Goal: Task Accomplishment & Management: Complete application form

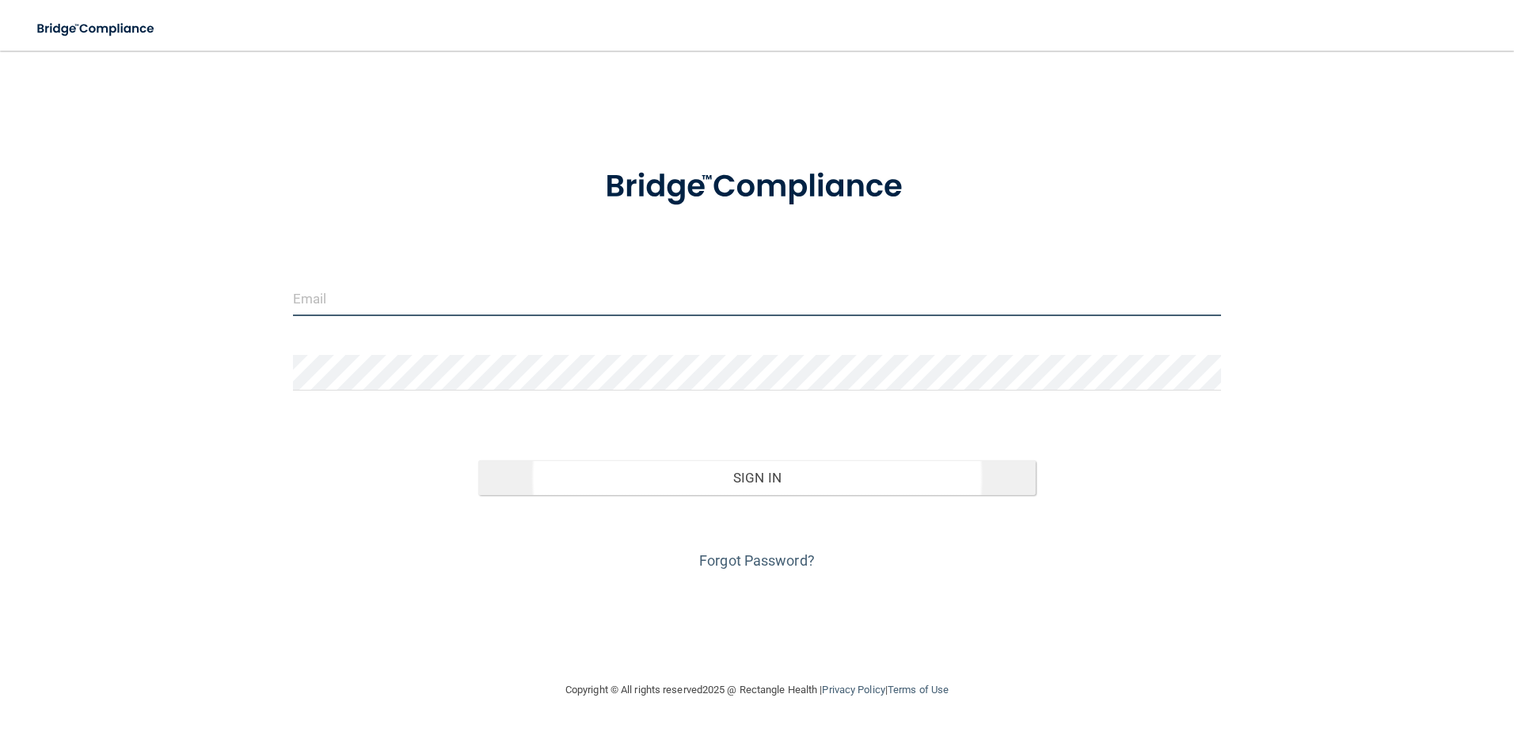
type input "[EMAIL_ADDRESS][DOMAIN_NAME]"
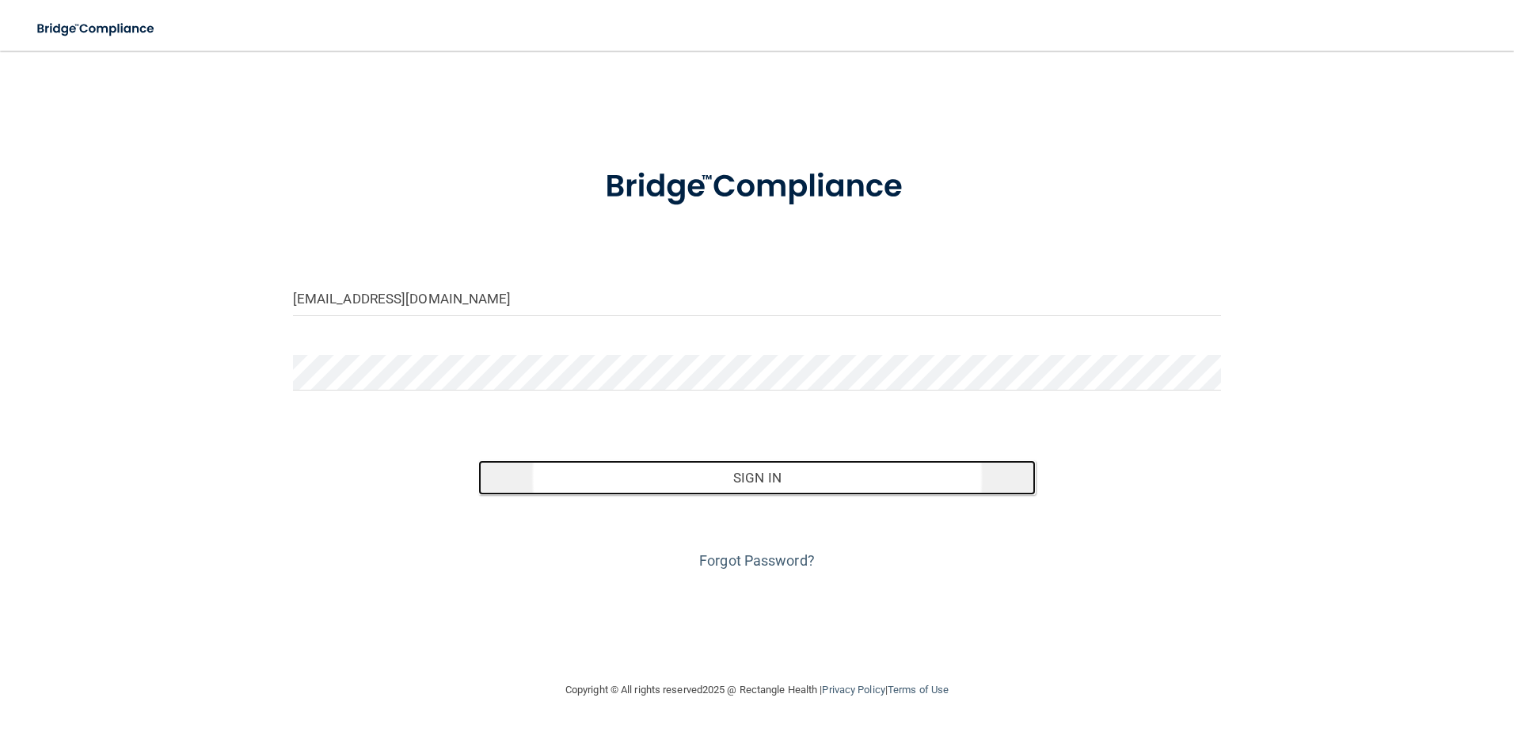
click at [793, 485] on button "Sign In" at bounding box center [757, 477] width 558 height 35
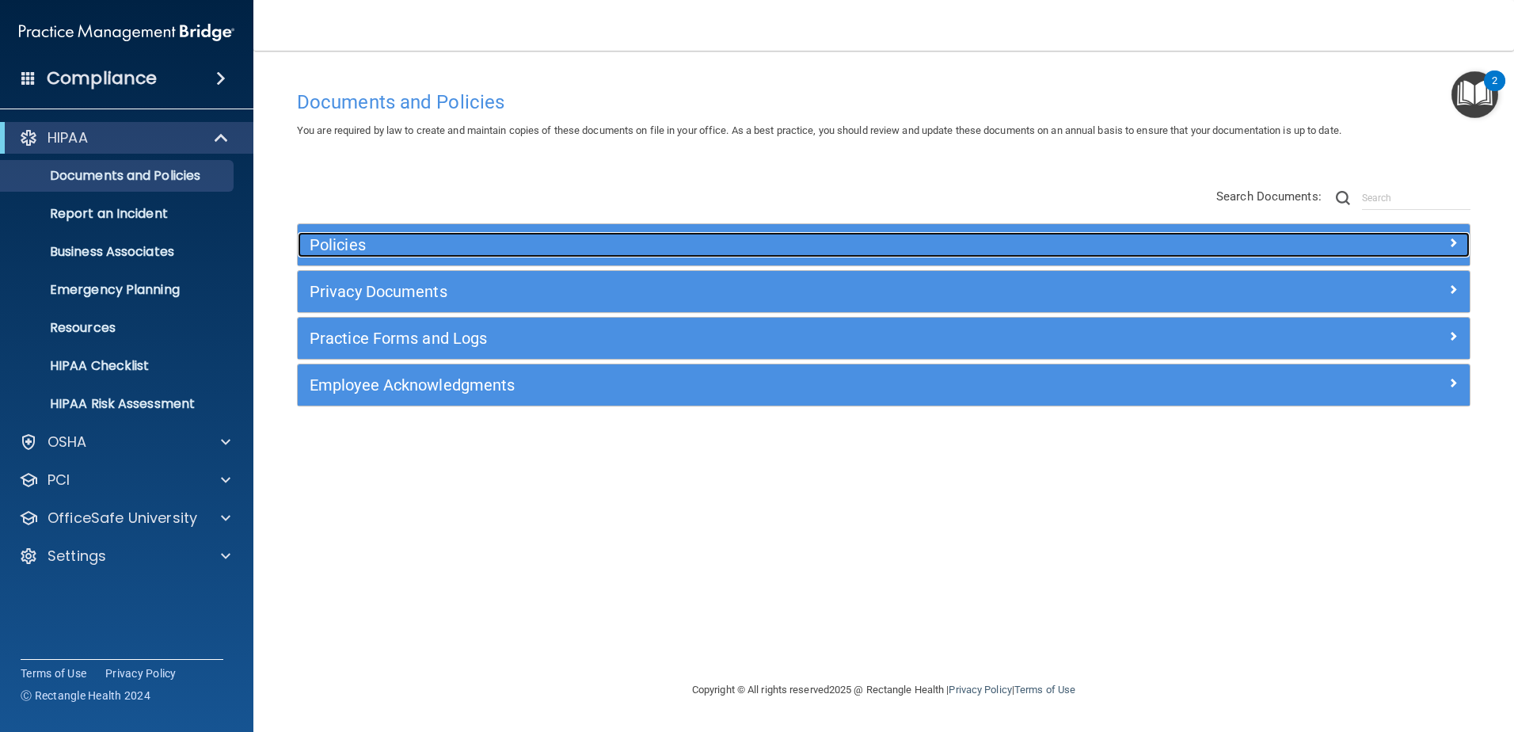
click at [406, 240] on h5 "Policies" at bounding box center [737, 244] width 855 height 17
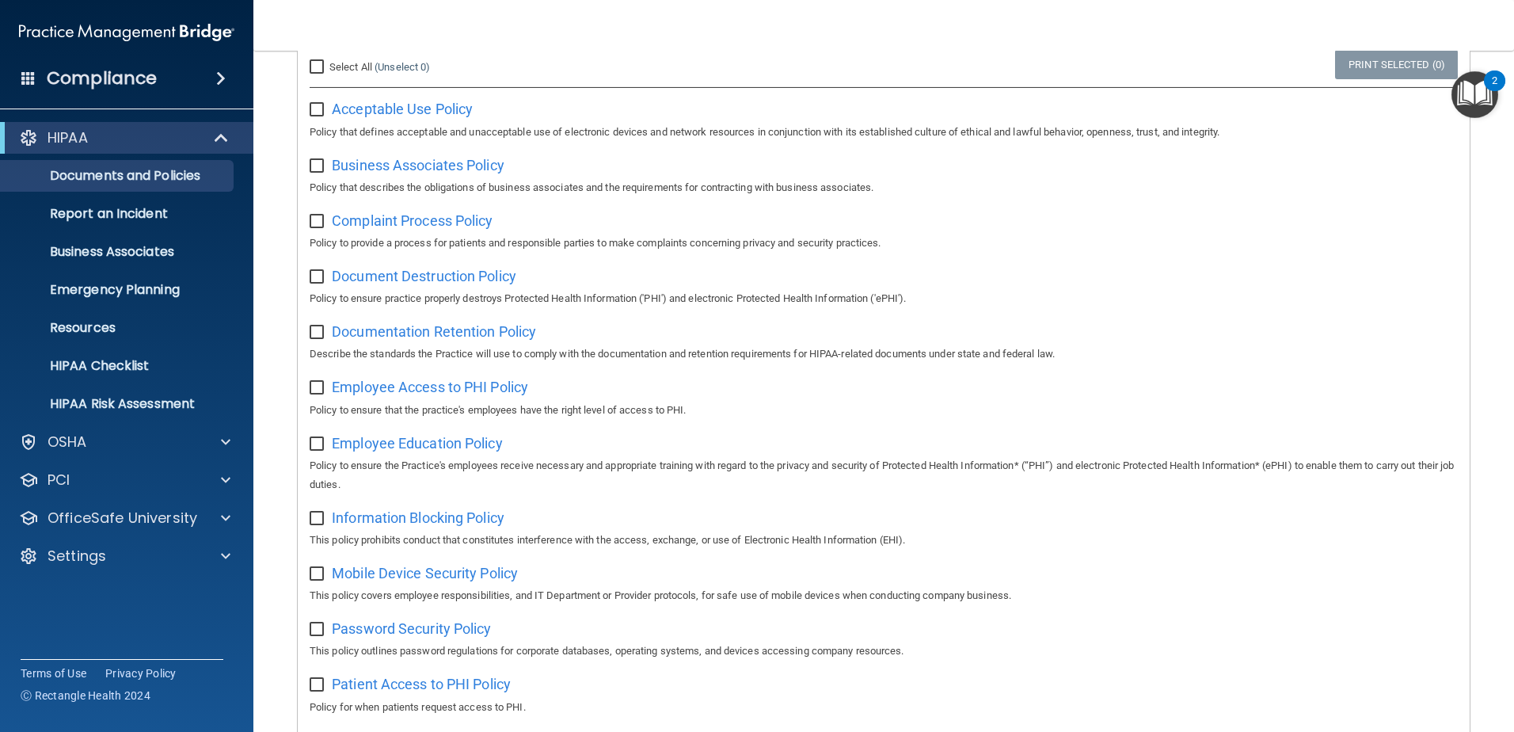
scroll to position [238, 0]
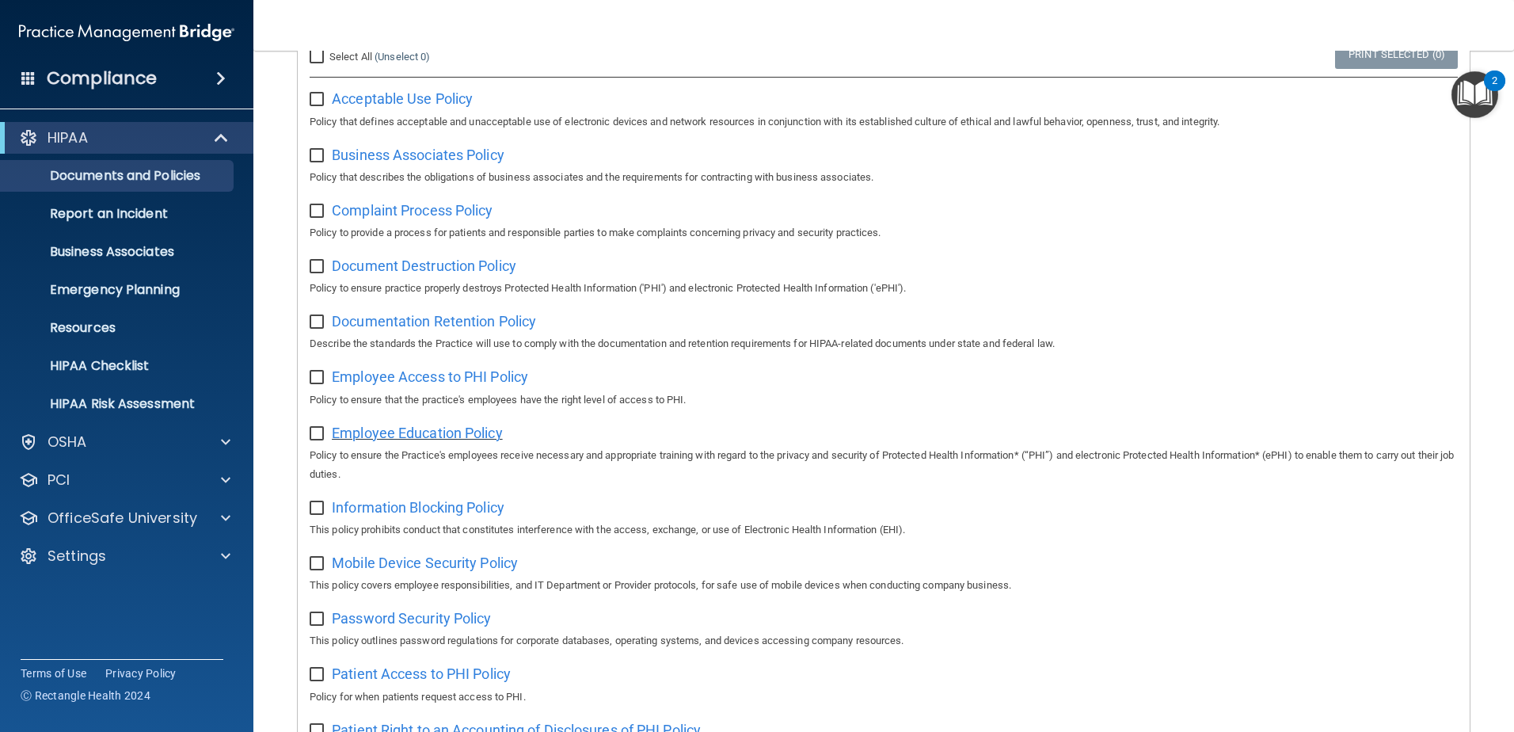
click at [405, 440] on span "Employee Education Policy" at bounding box center [417, 433] width 171 height 17
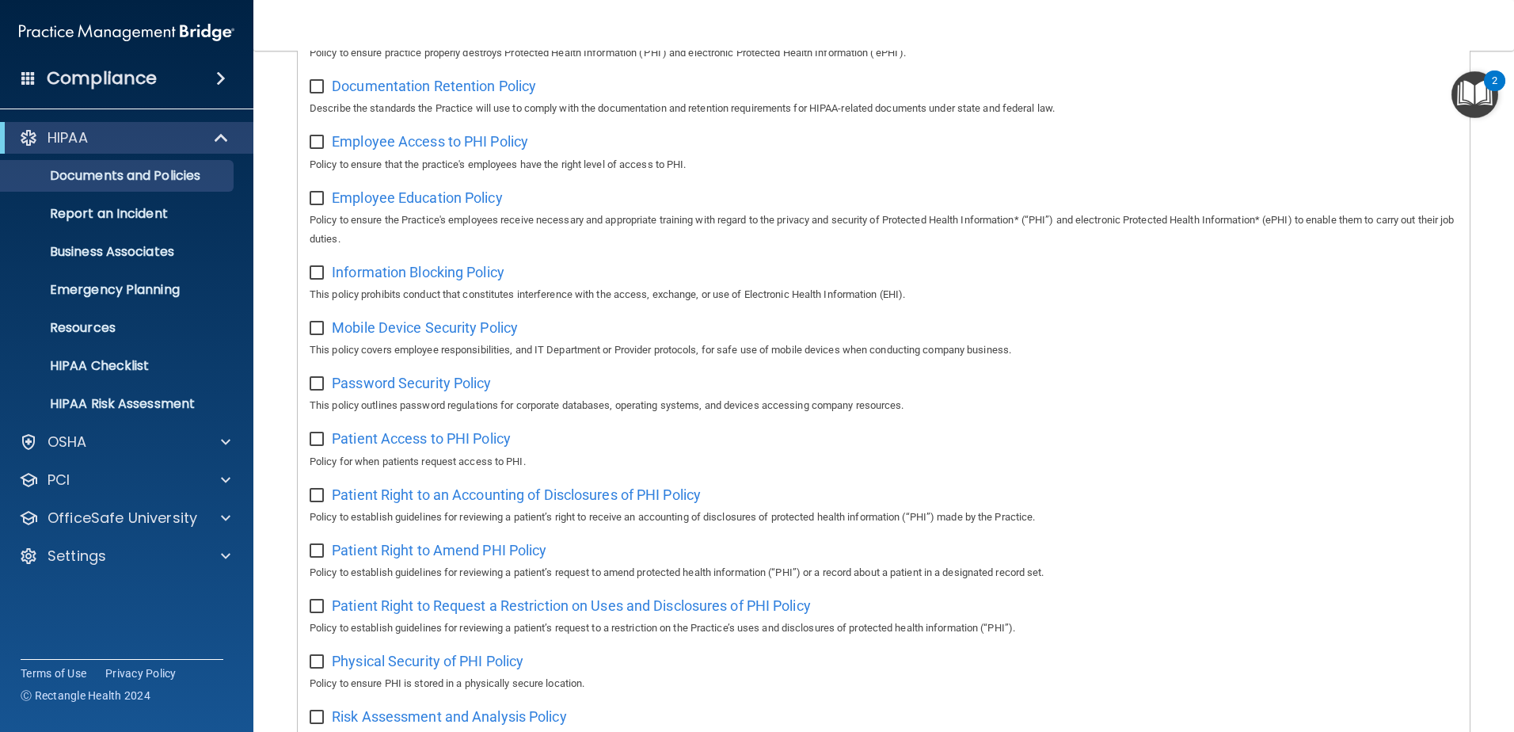
scroll to position [475, 0]
click at [316, 388] on input "checkbox" at bounding box center [319, 381] width 18 height 13
checkbox input "true"
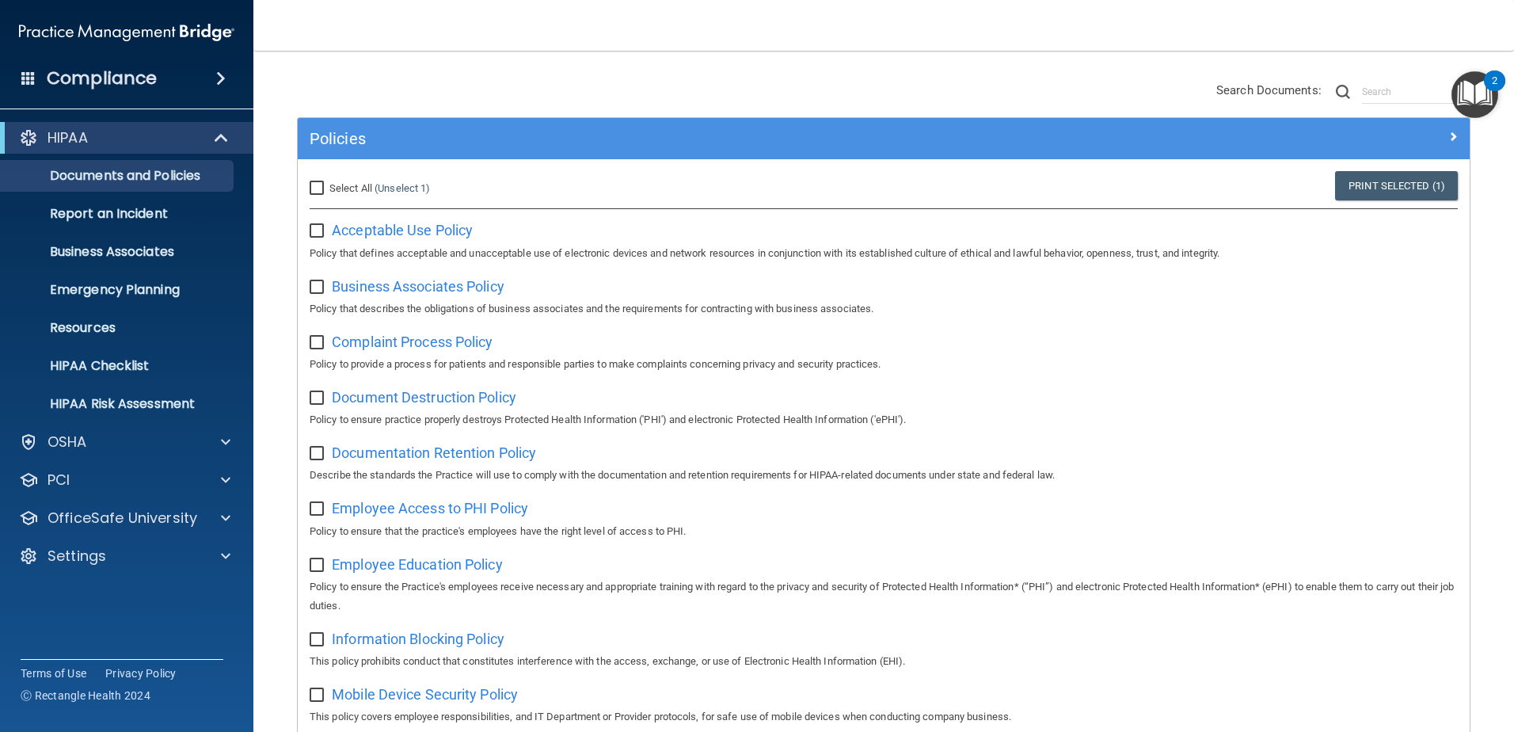
scroll to position [0, 0]
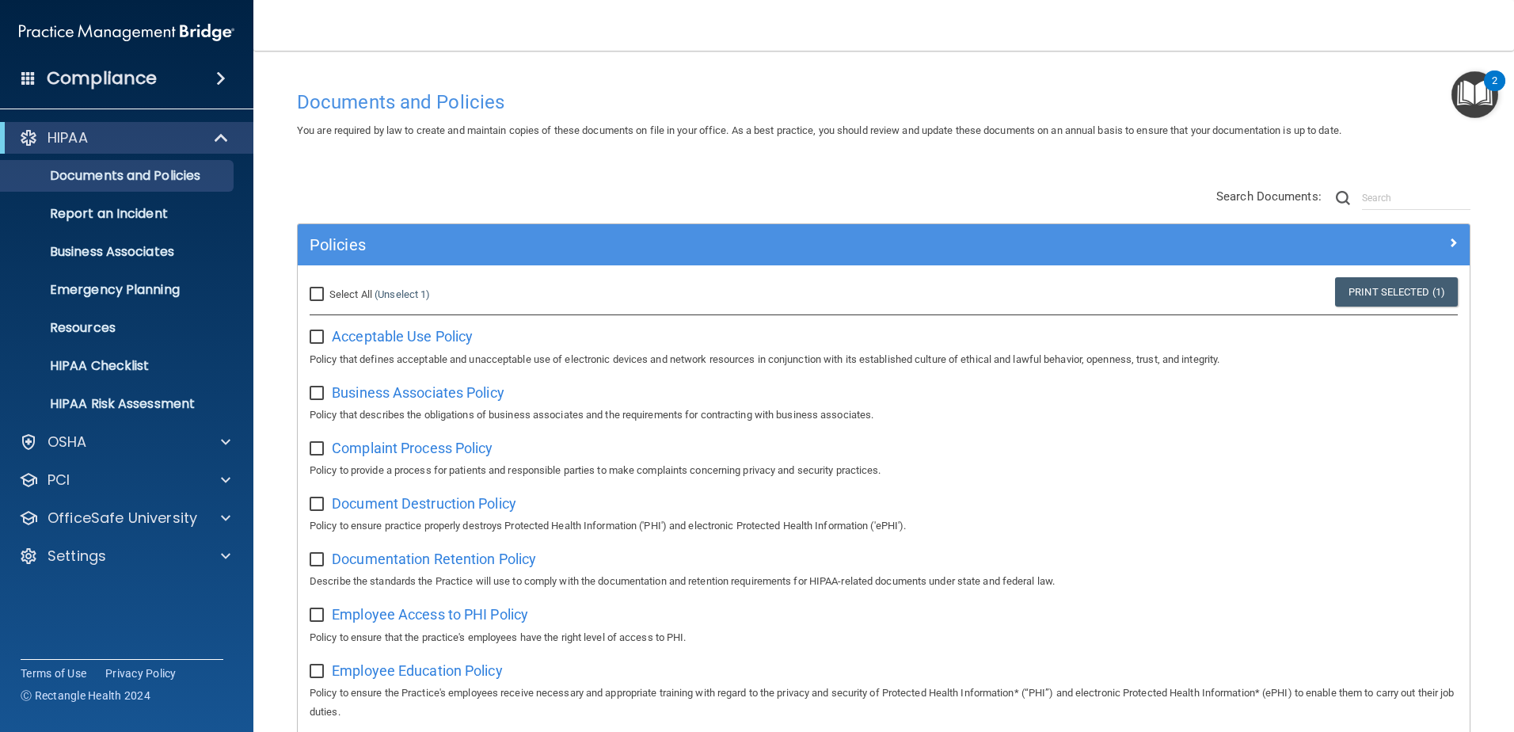
click at [314, 296] on input "Select All (Unselect 1) Unselect All" at bounding box center [319, 294] width 18 height 13
checkbox input "true"
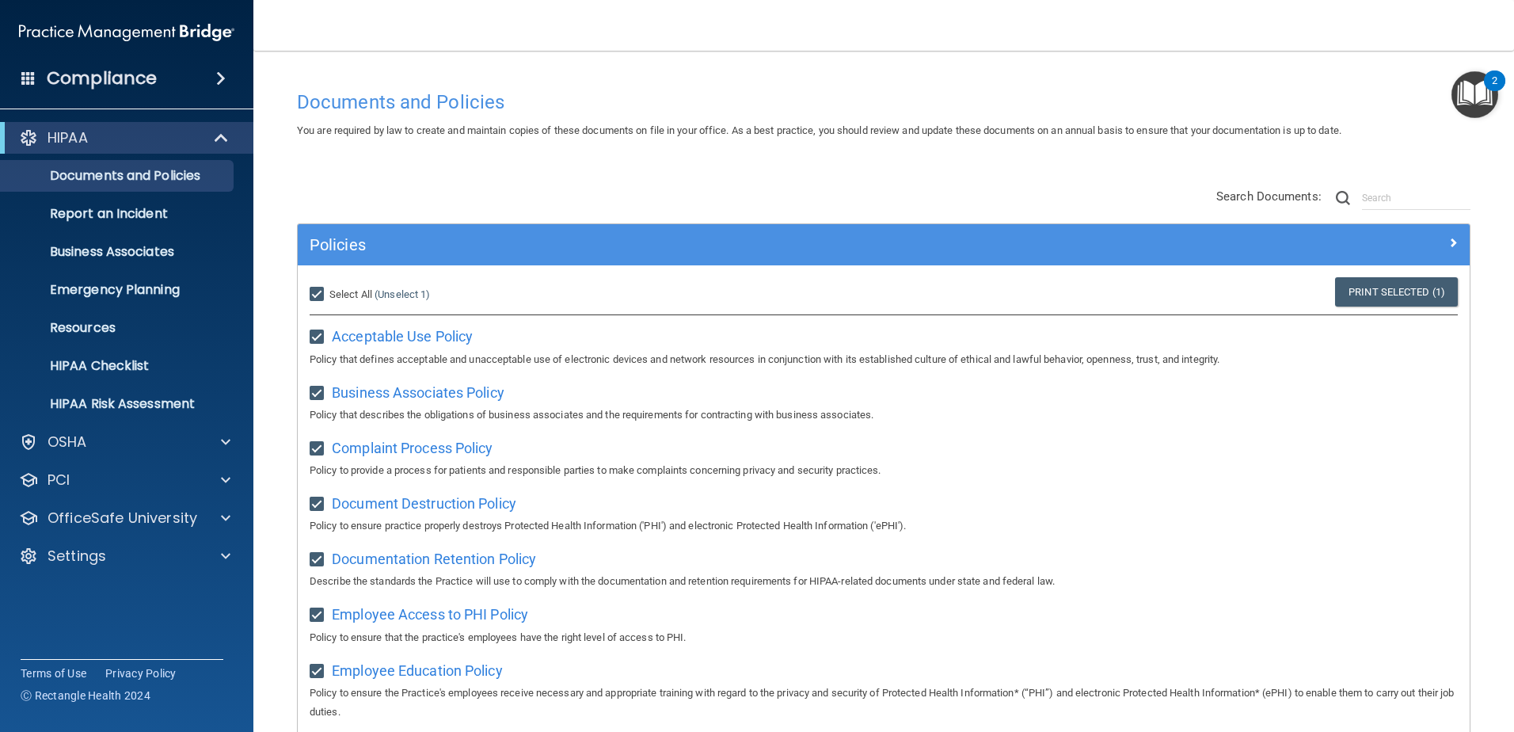
checkbox input "true"
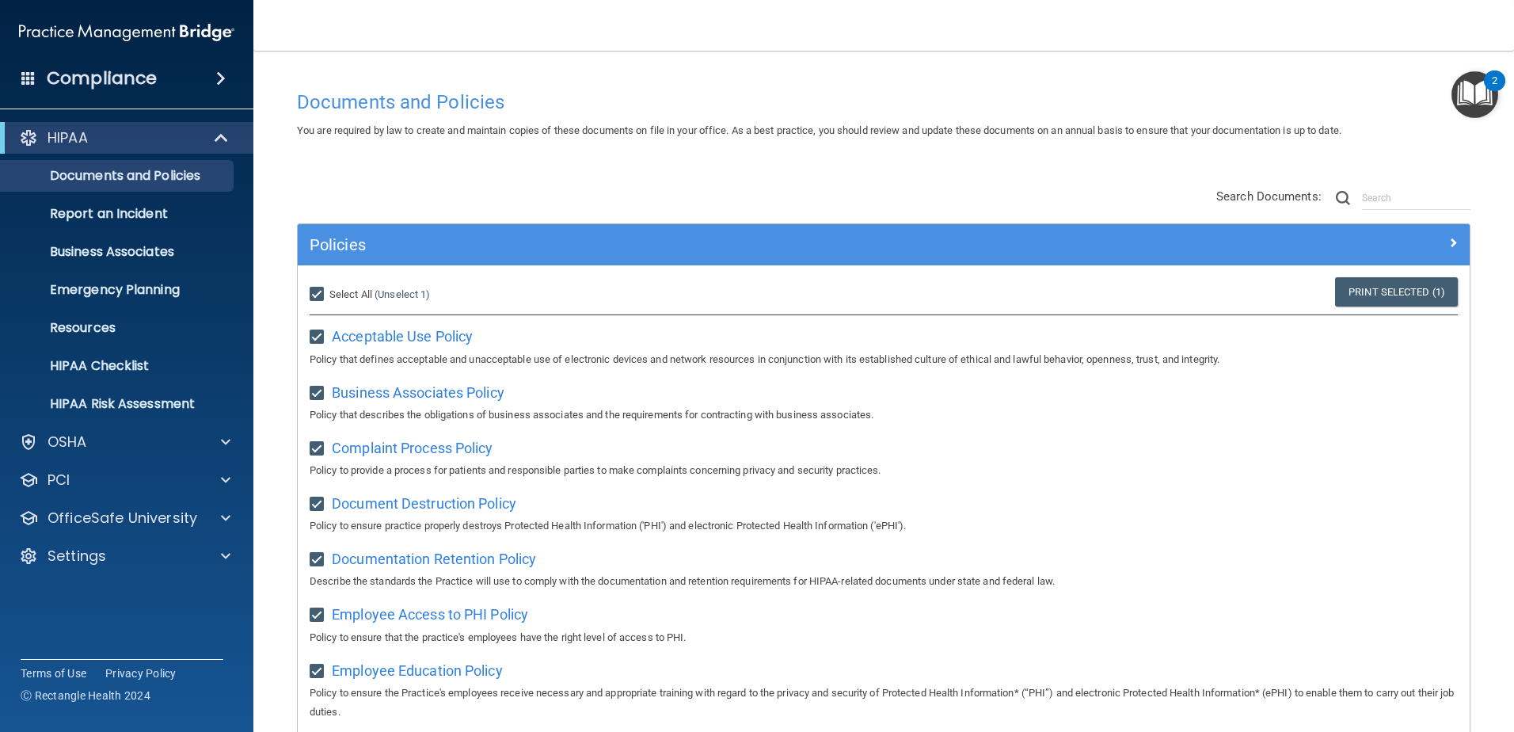
checkbox input "true"
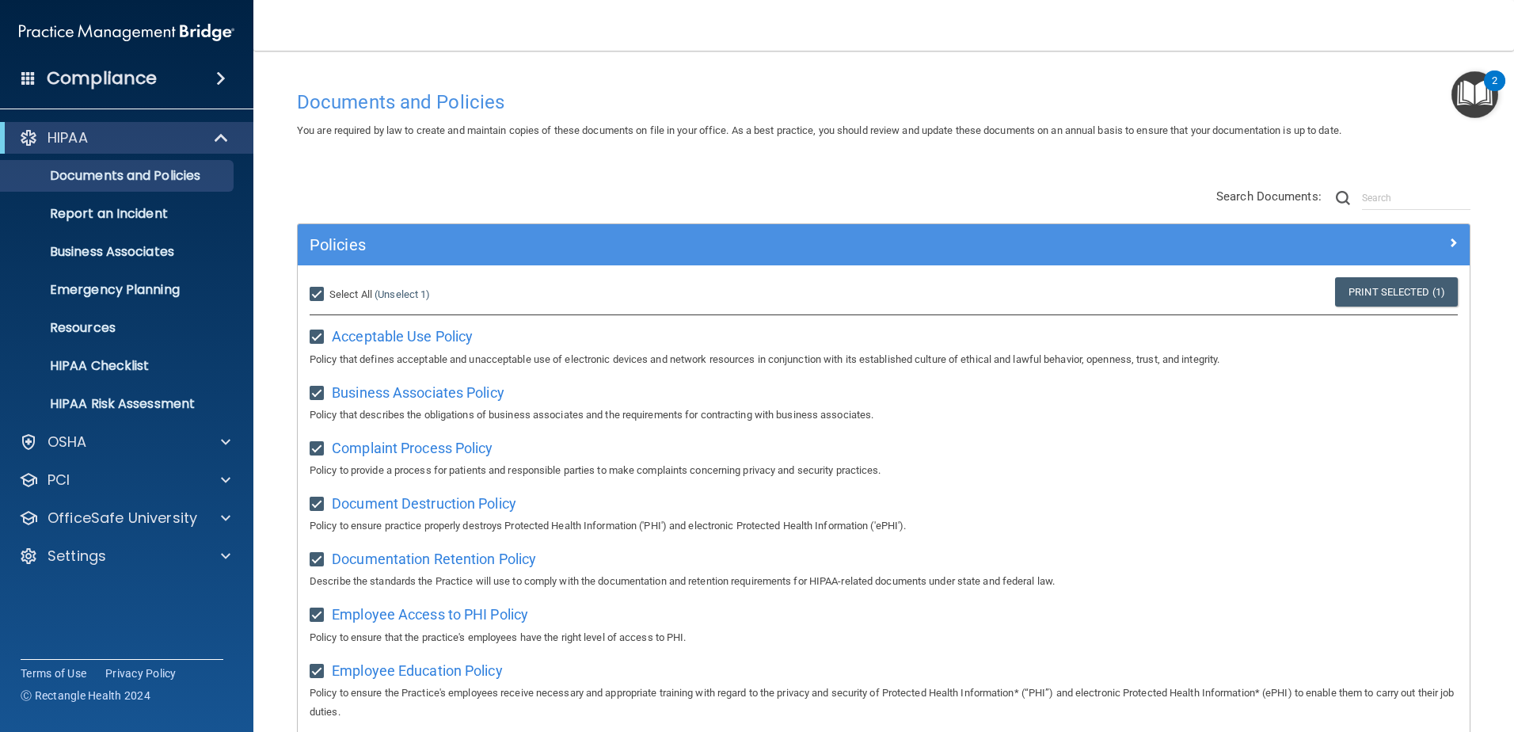
checkbox input "true"
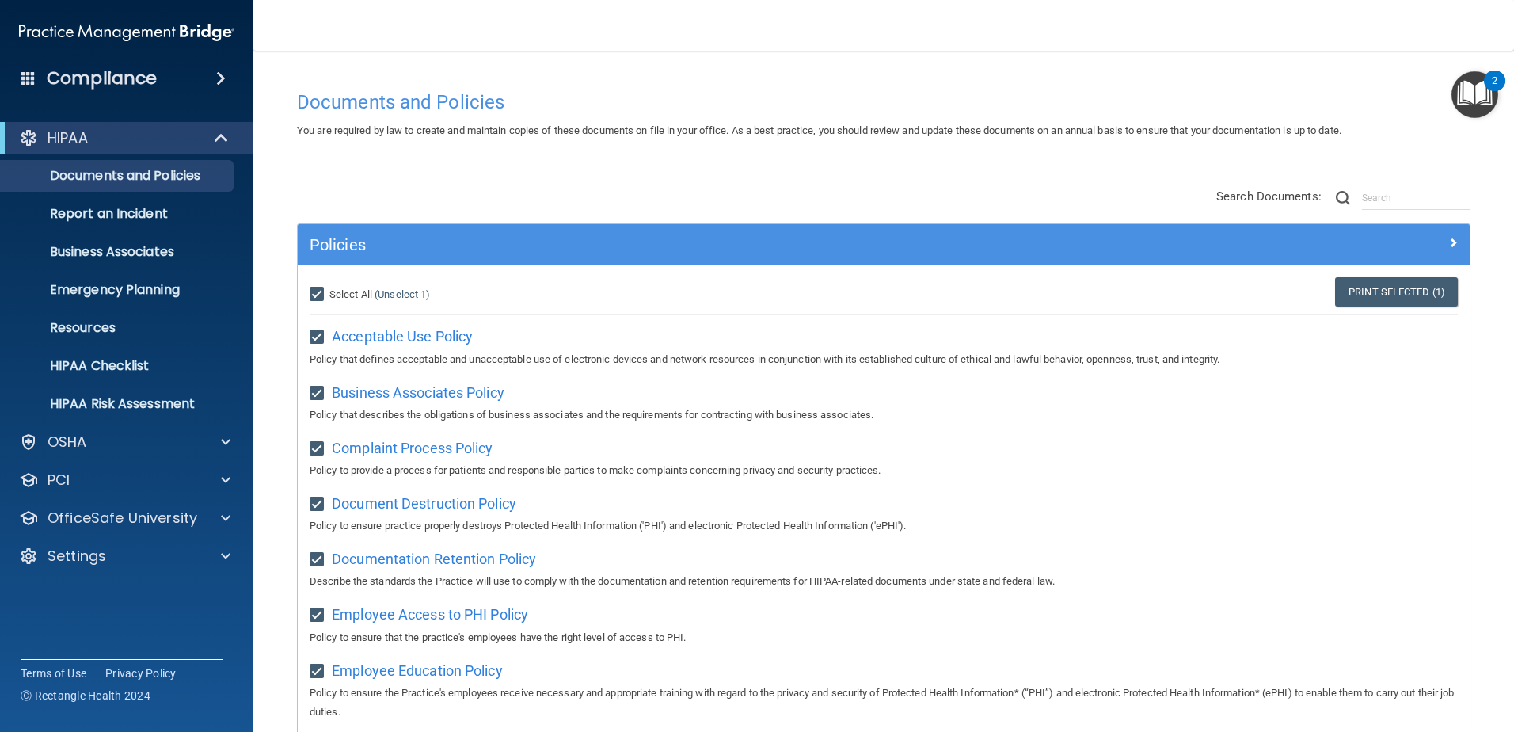
checkbox input "true"
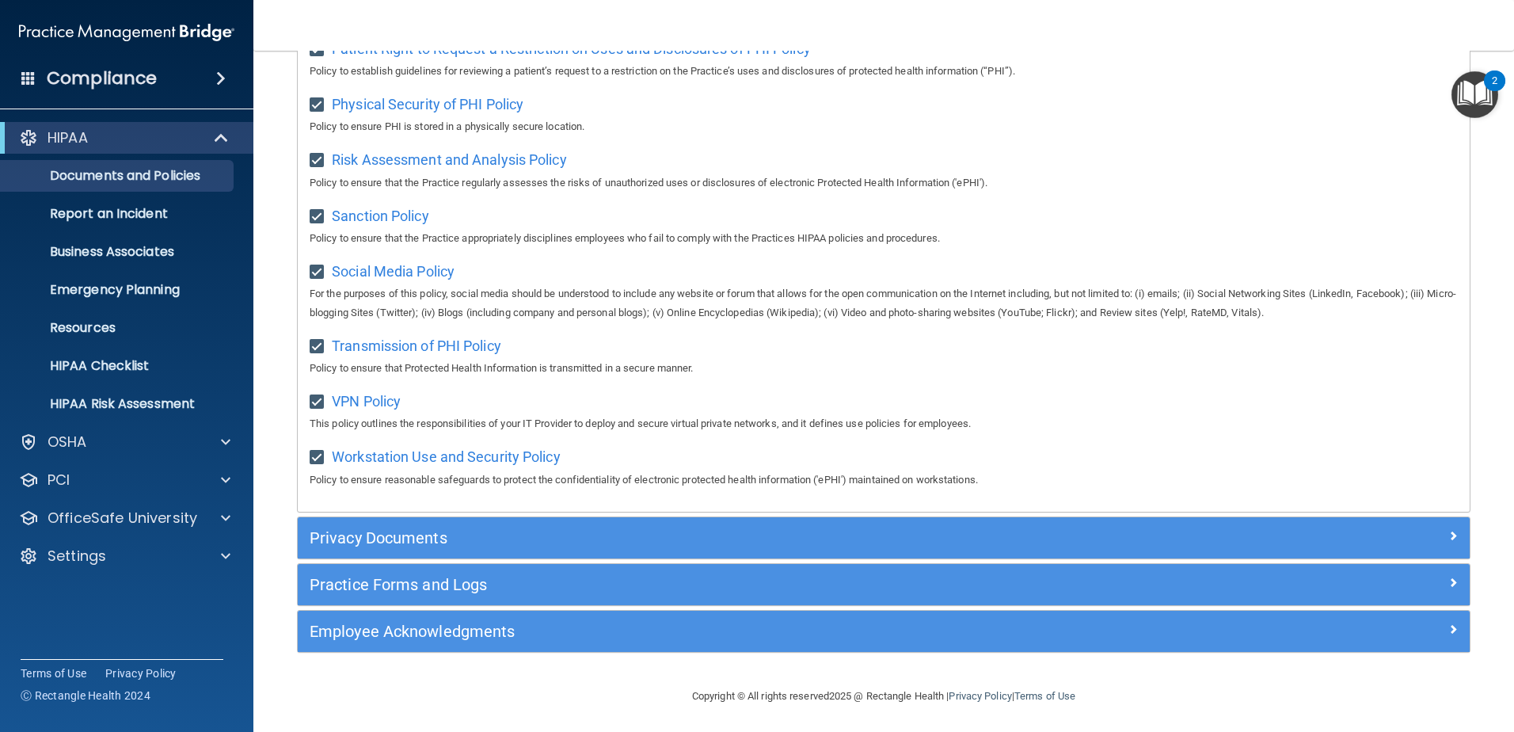
scroll to position [1049, 0]
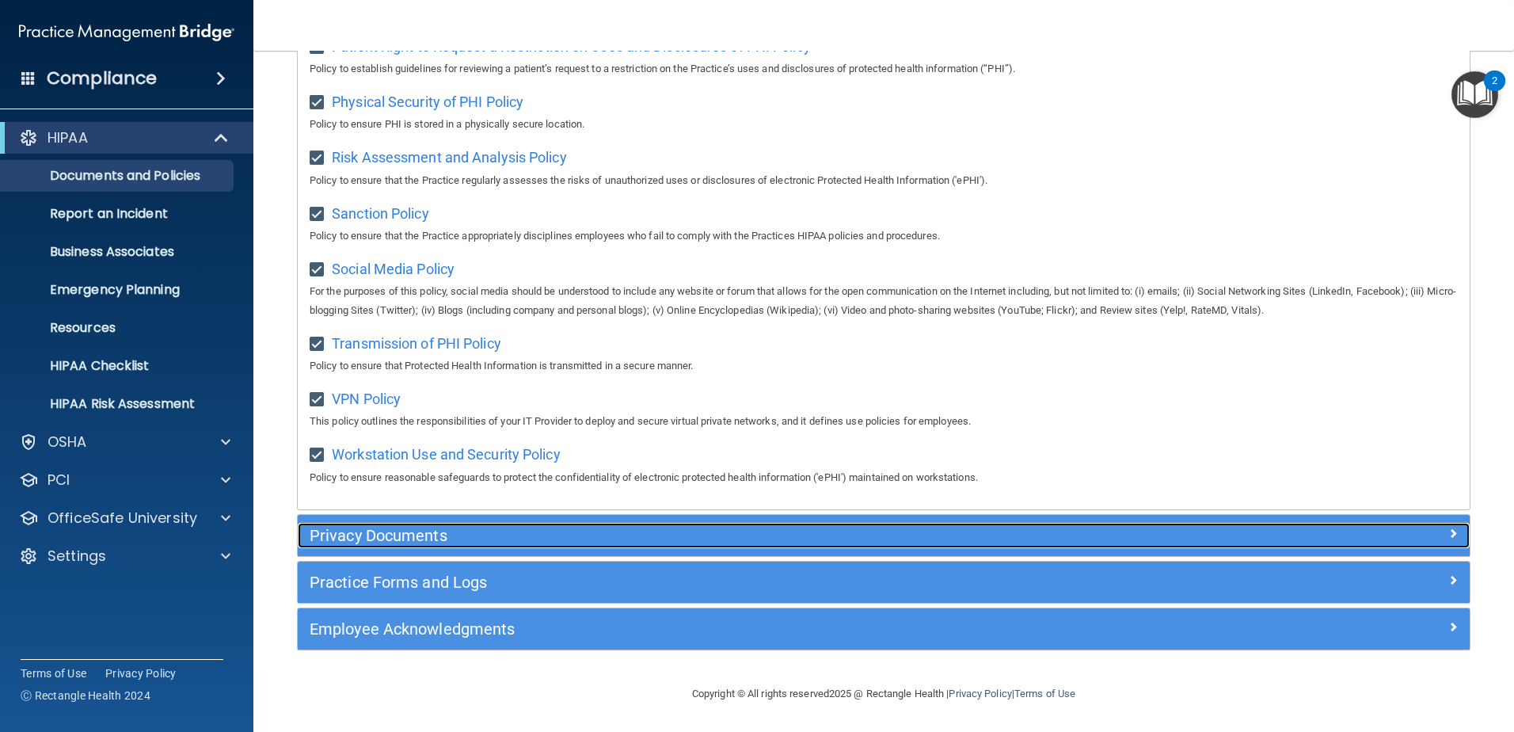
click at [491, 531] on h5 "Privacy Documents" at bounding box center [737, 535] width 855 height 17
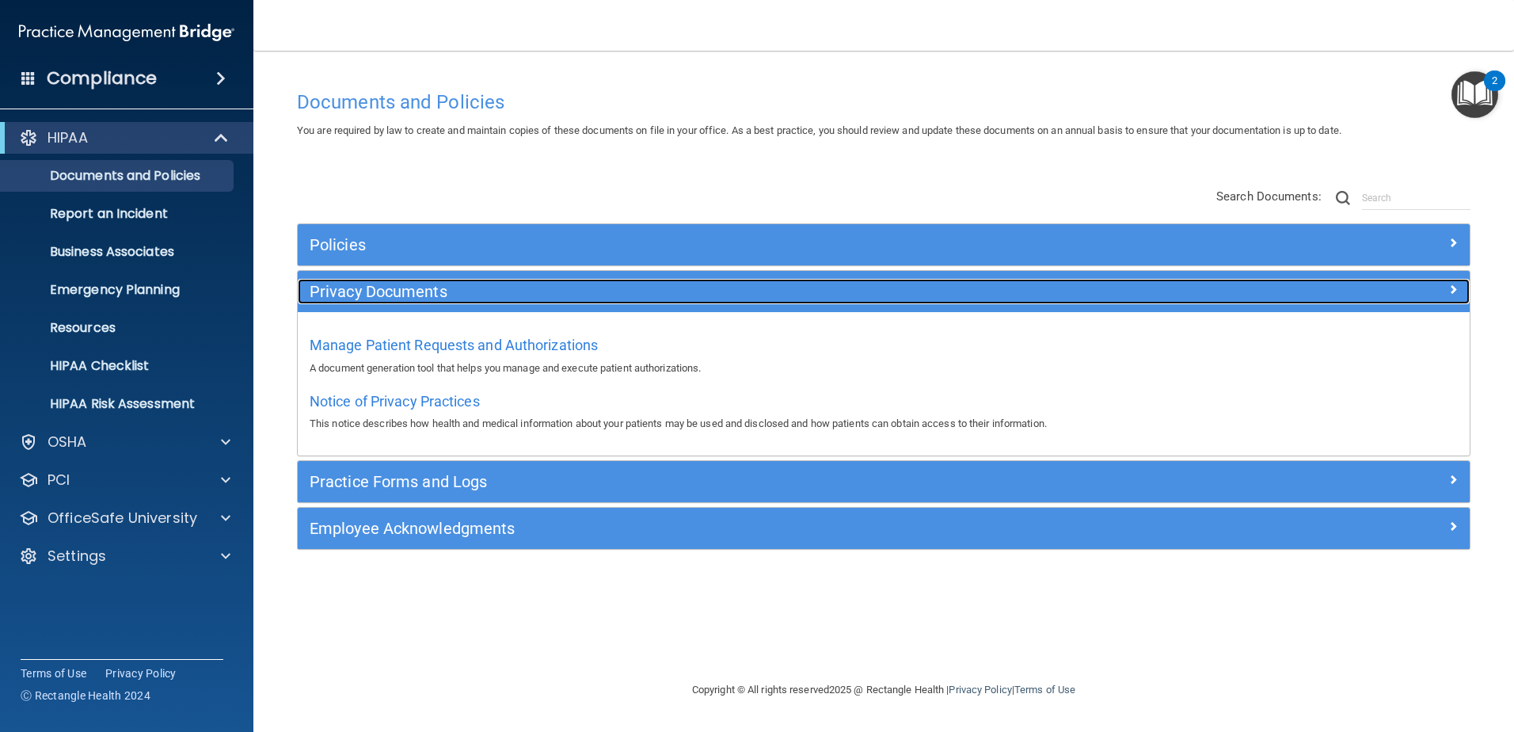
scroll to position [0, 0]
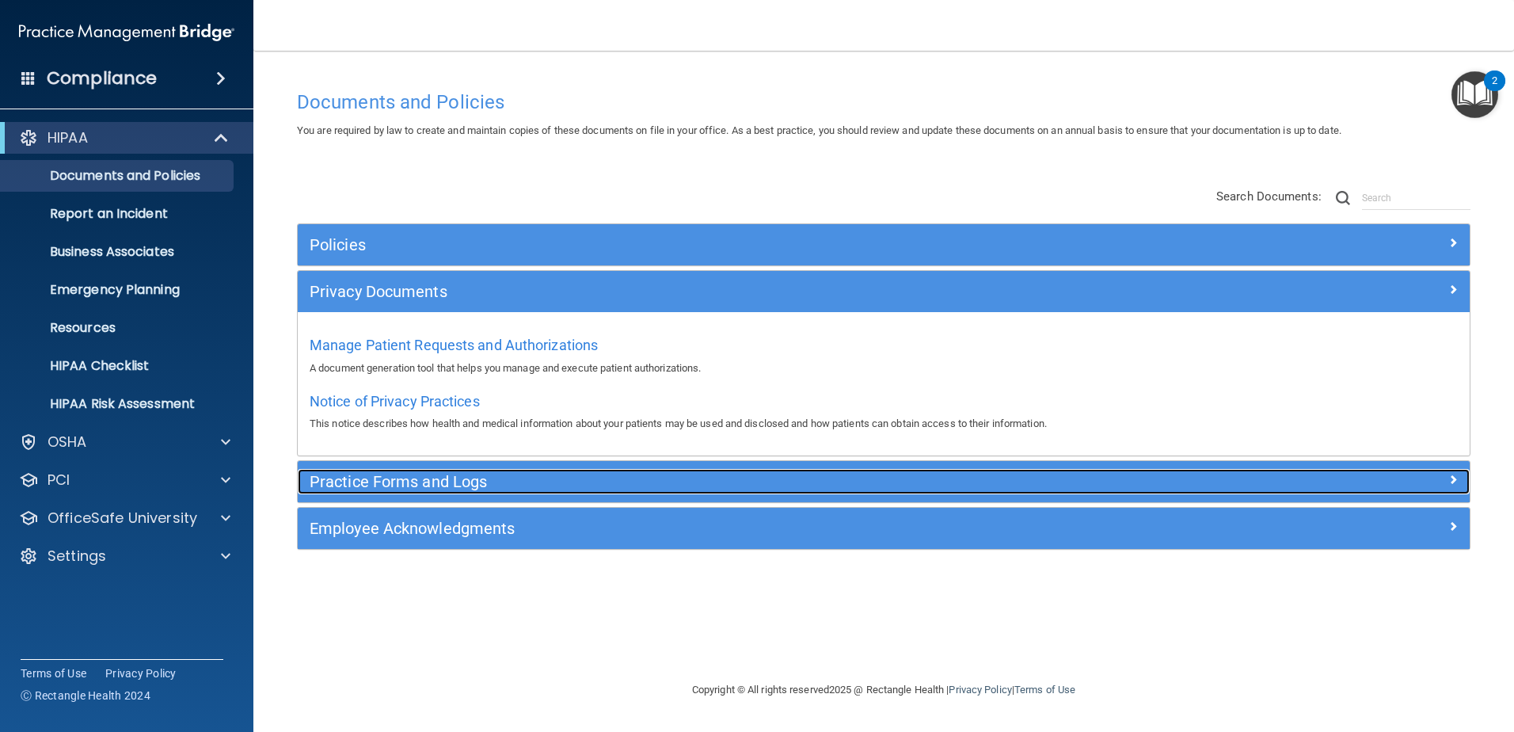
click at [341, 484] on h5 "Practice Forms and Logs" at bounding box center [737, 481] width 855 height 17
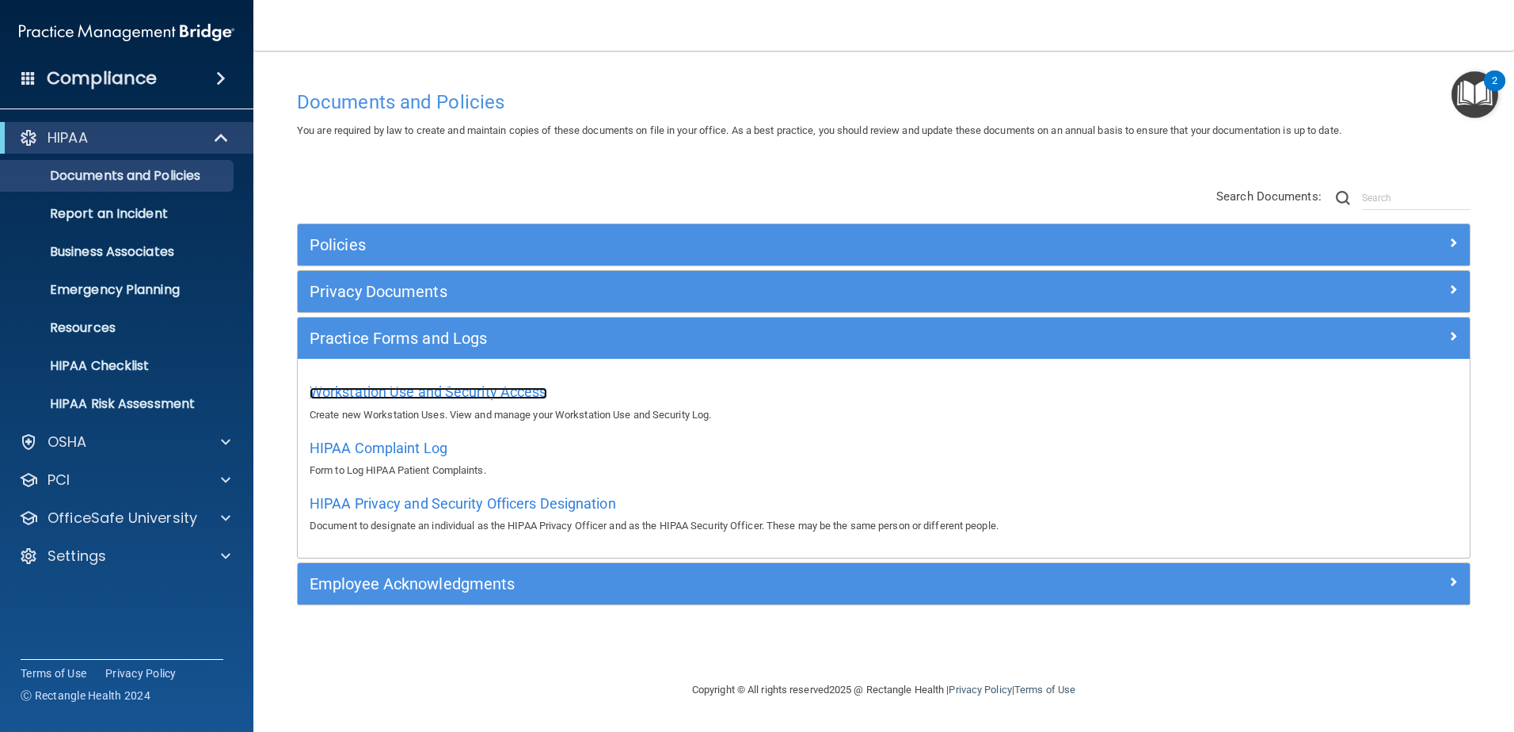
click at [495, 388] on span "Workstation Use and Security Access" at bounding box center [429, 391] width 238 height 17
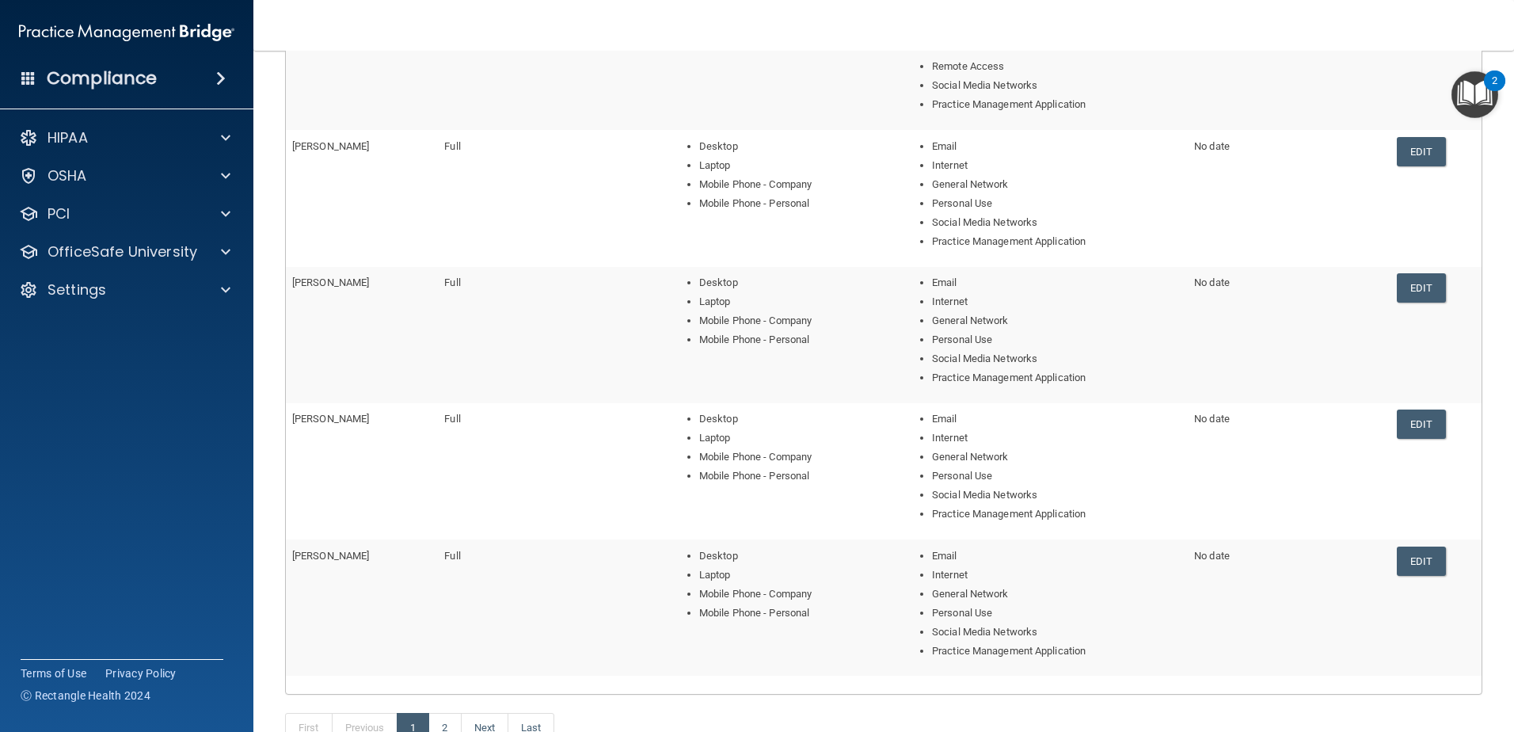
scroll to position [493, 0]
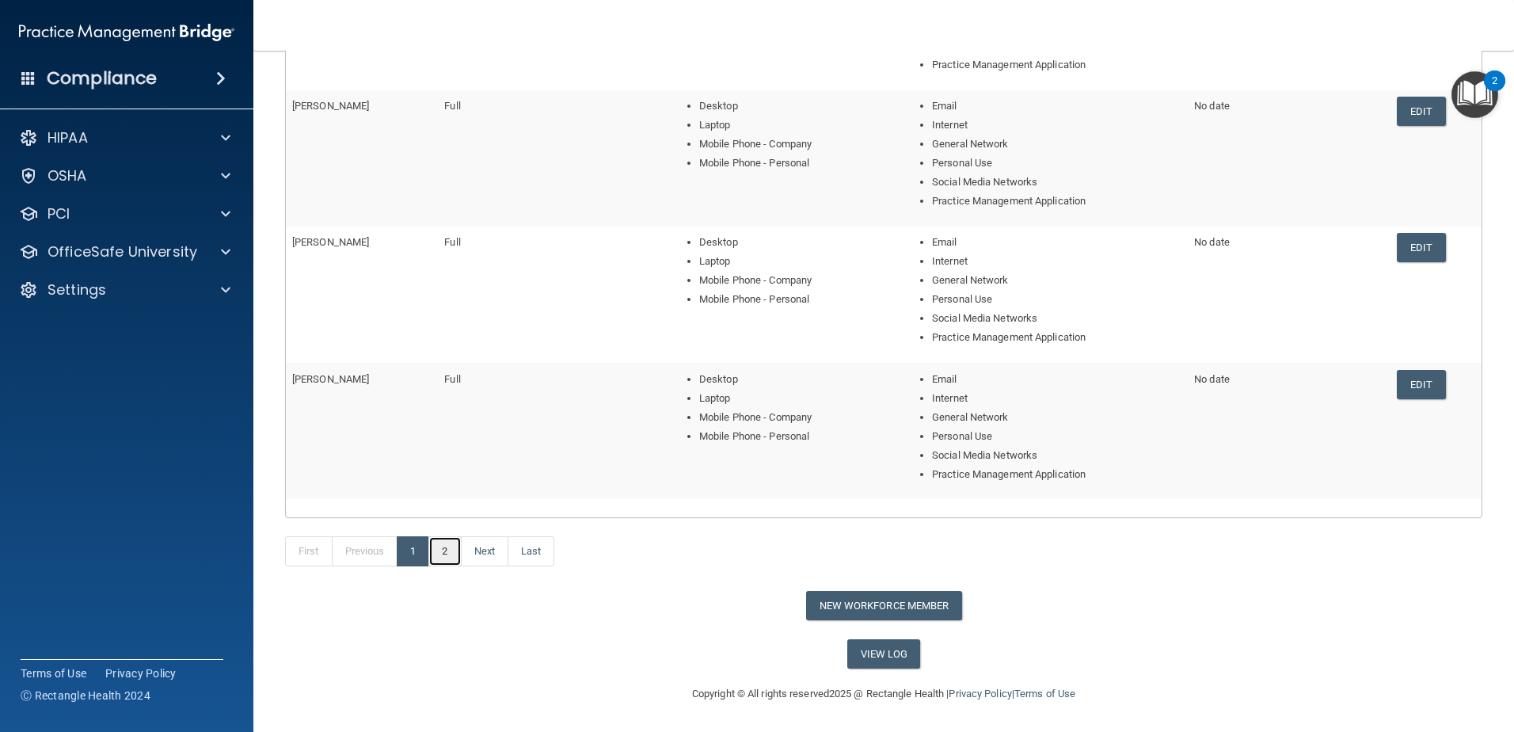
click at [447, 561] on link "2" at bounding box center [444, 551] width 32 height 30
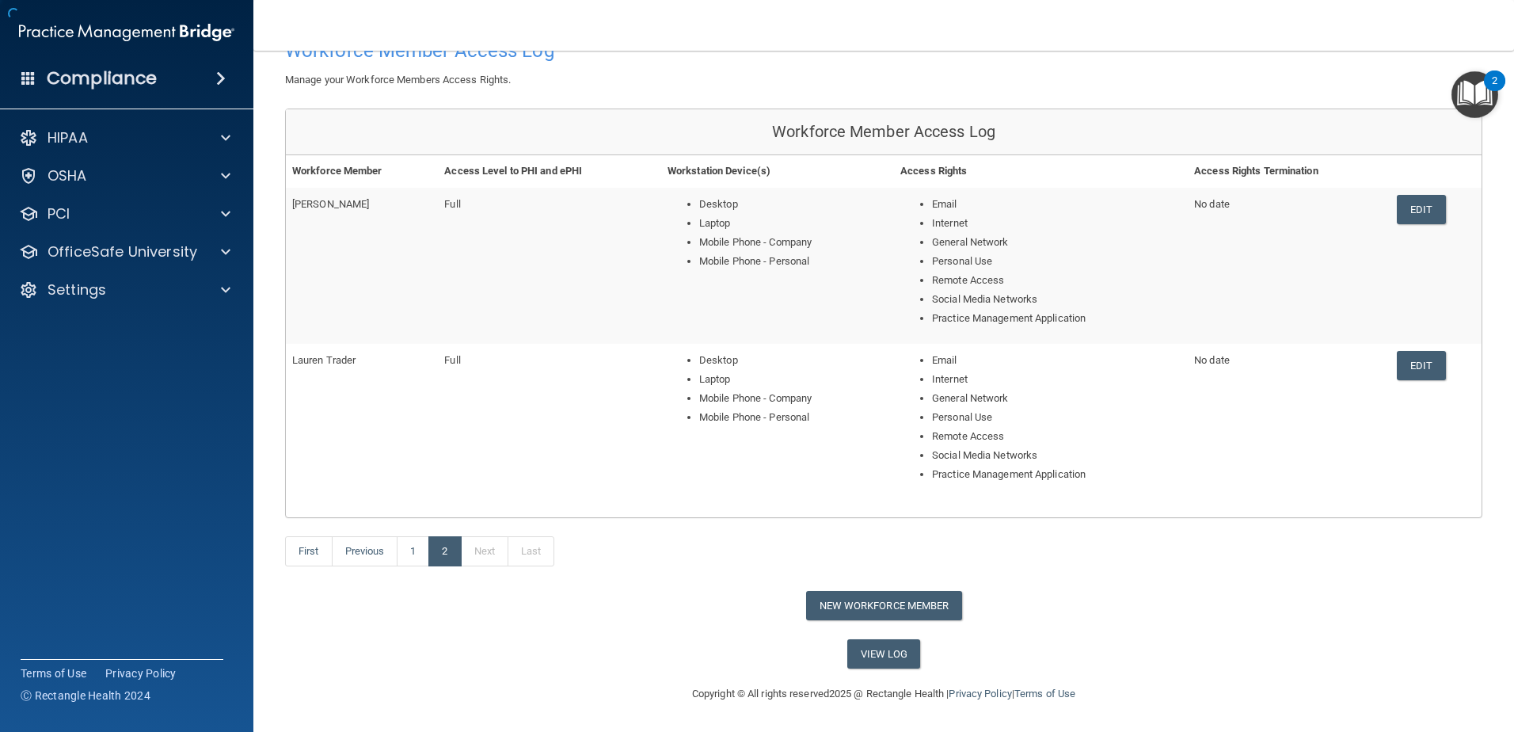
scroll to position [103, 0]
click at [871, 607] on button "New Workforce Member" at bounding box center [884, 605] width 156 height 29
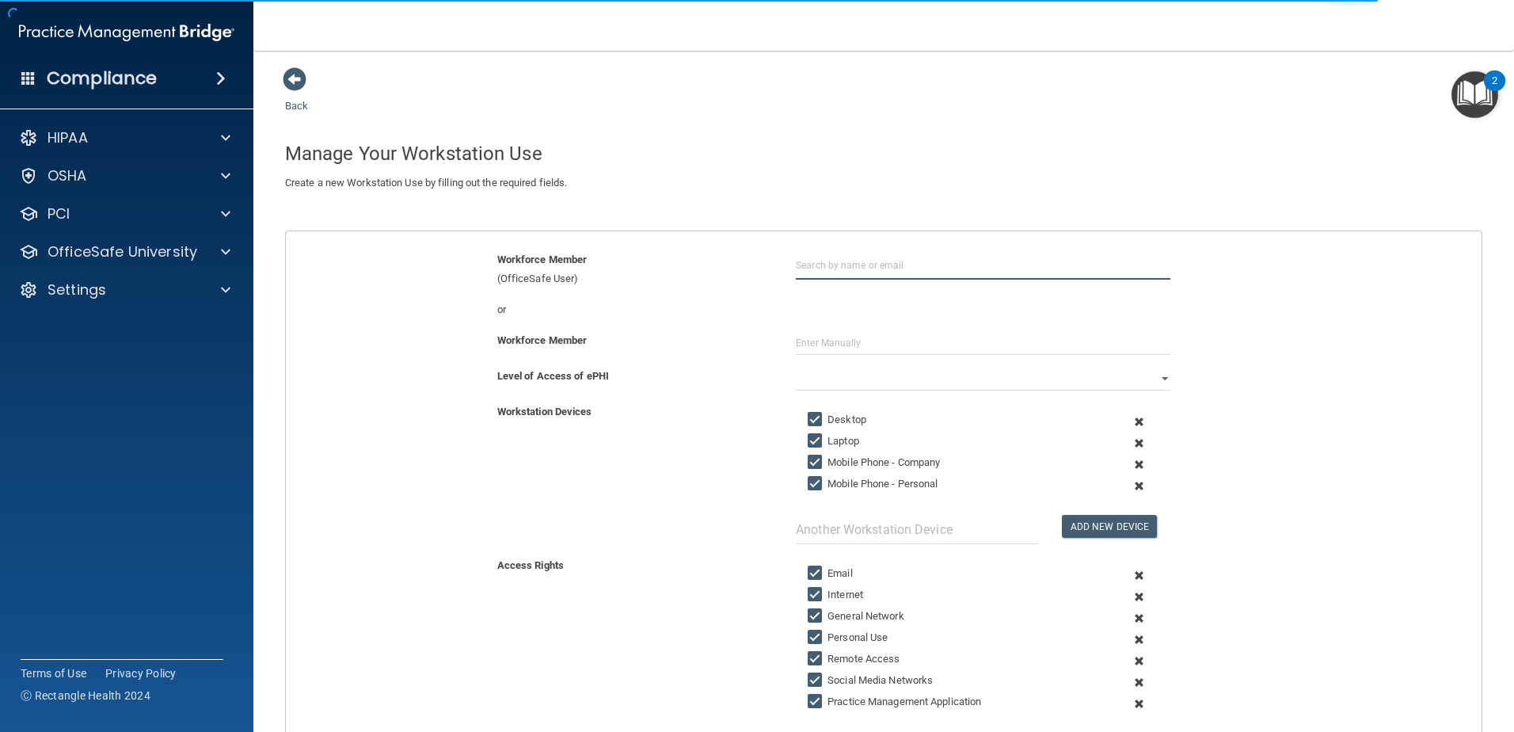
click at [870, 267] on input "text" at bounding box center [983, 264] width 375 height 29
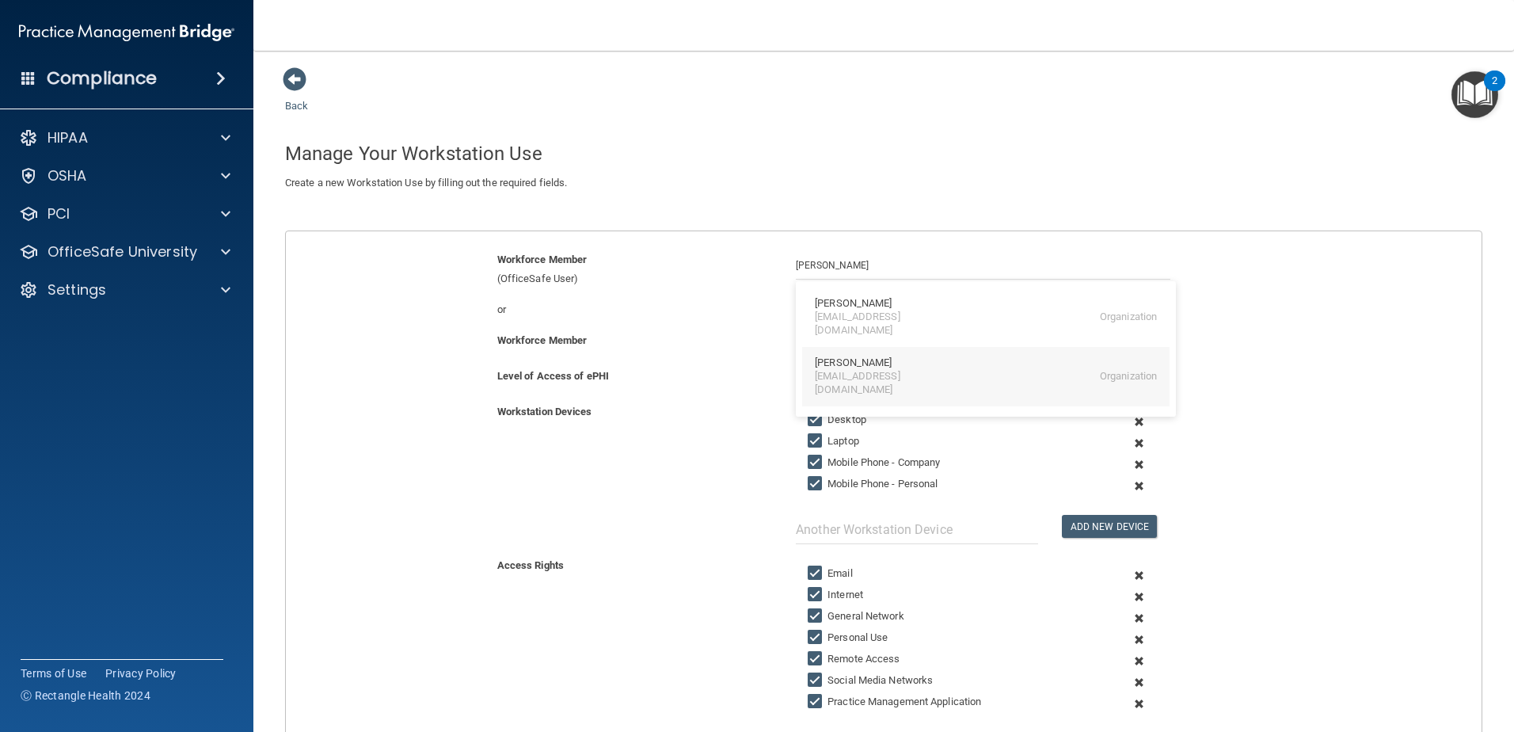
click at [862, 356] on div "[PERSON_NAME]" at bounding box center [853, 362] width 77 height 13
type input "[PERSON_NAME]"
click at [820, 364] on div "Workforce Member" at bounding box center [884, 349] width 1220 height 36
click at [820, 377] on select "Full Limited None" at bounding box center [983, 379] width 375 height 24
click at [796, 367] on select "Full Limited None" at bounding box center [983, 379] width 375 height 24
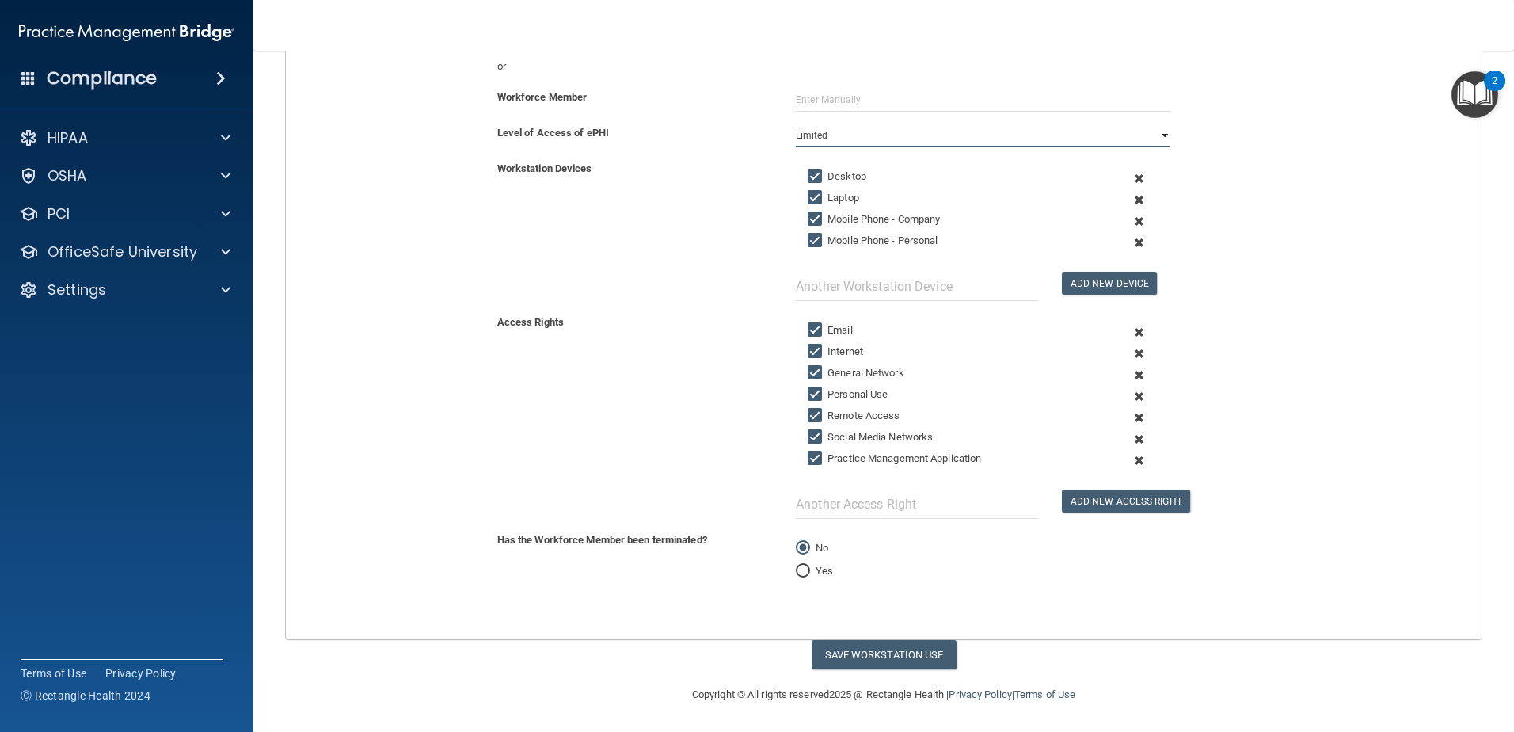
scroll to position [244, 0]
click at [881, 651] on button "Save Workstation Use" at bounding box center [884, 653] width 145 height 29
select select "? string:Full ?"
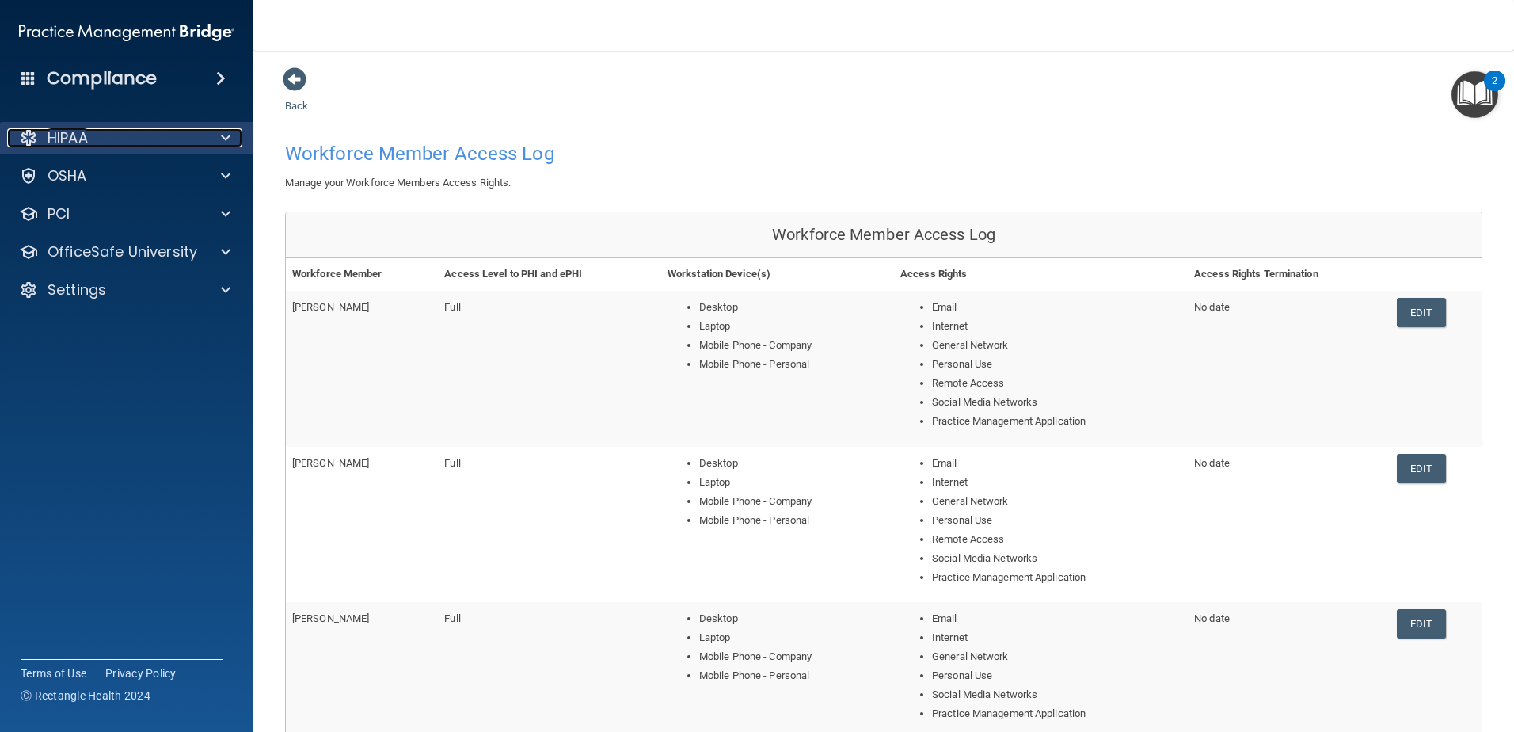
click at [228, 131] on span at bounding box center [226, 137] width 10 height 19
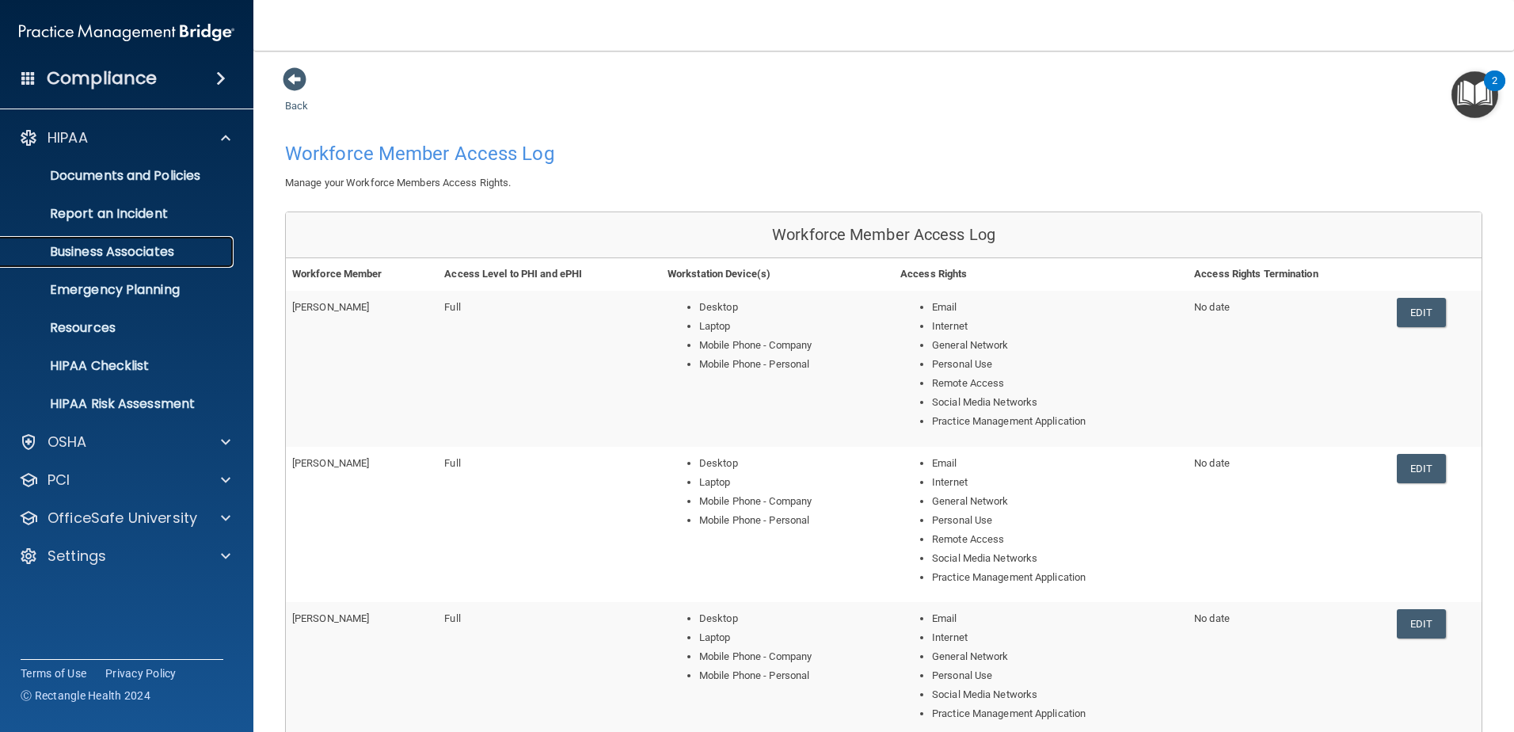
click at [167, 244] on p "Business Associates" at bounding box center [118, 252] width 216 height 16
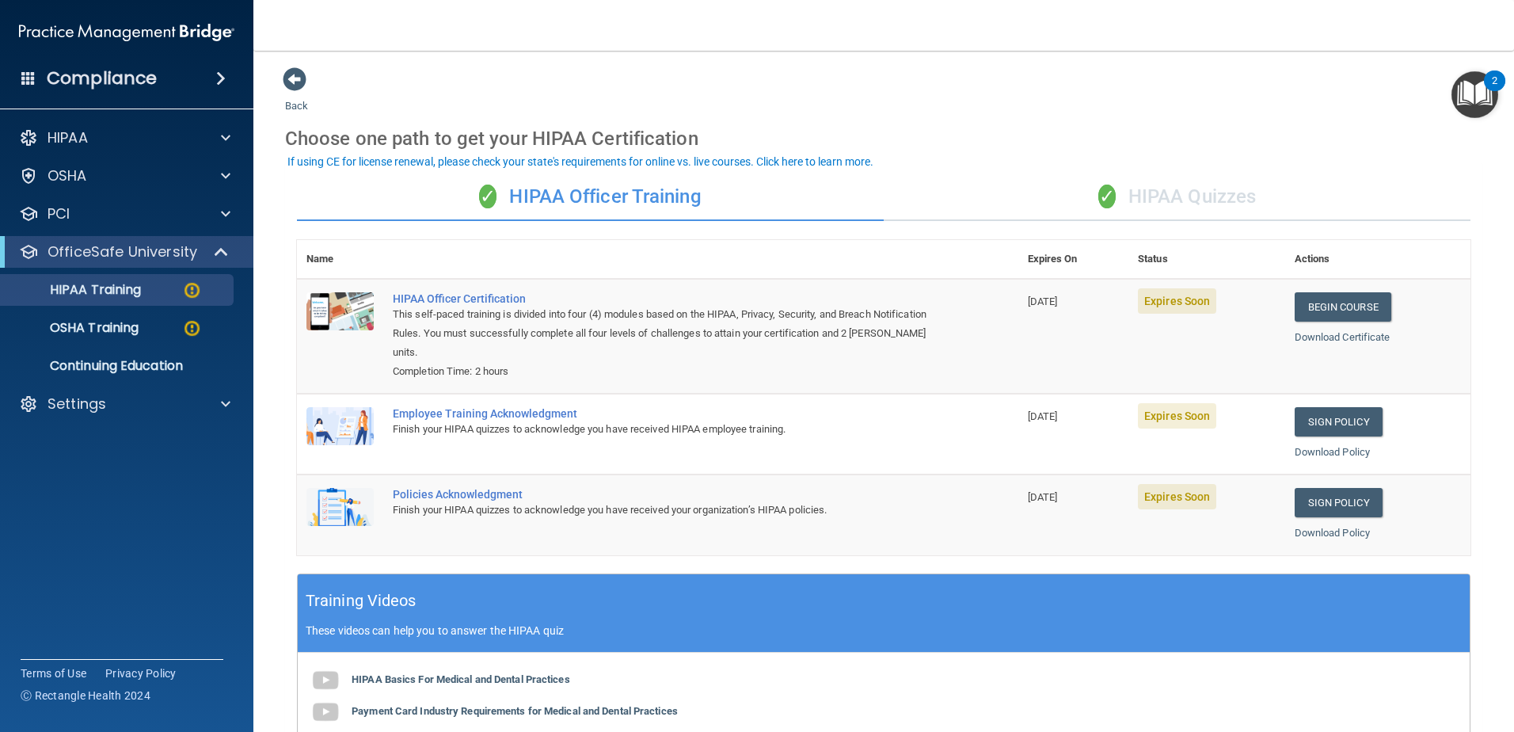
click at [1197, 194] on div "✓ HIPAA Quizzes" at bounding box center [1177, 197] width 587 height 48
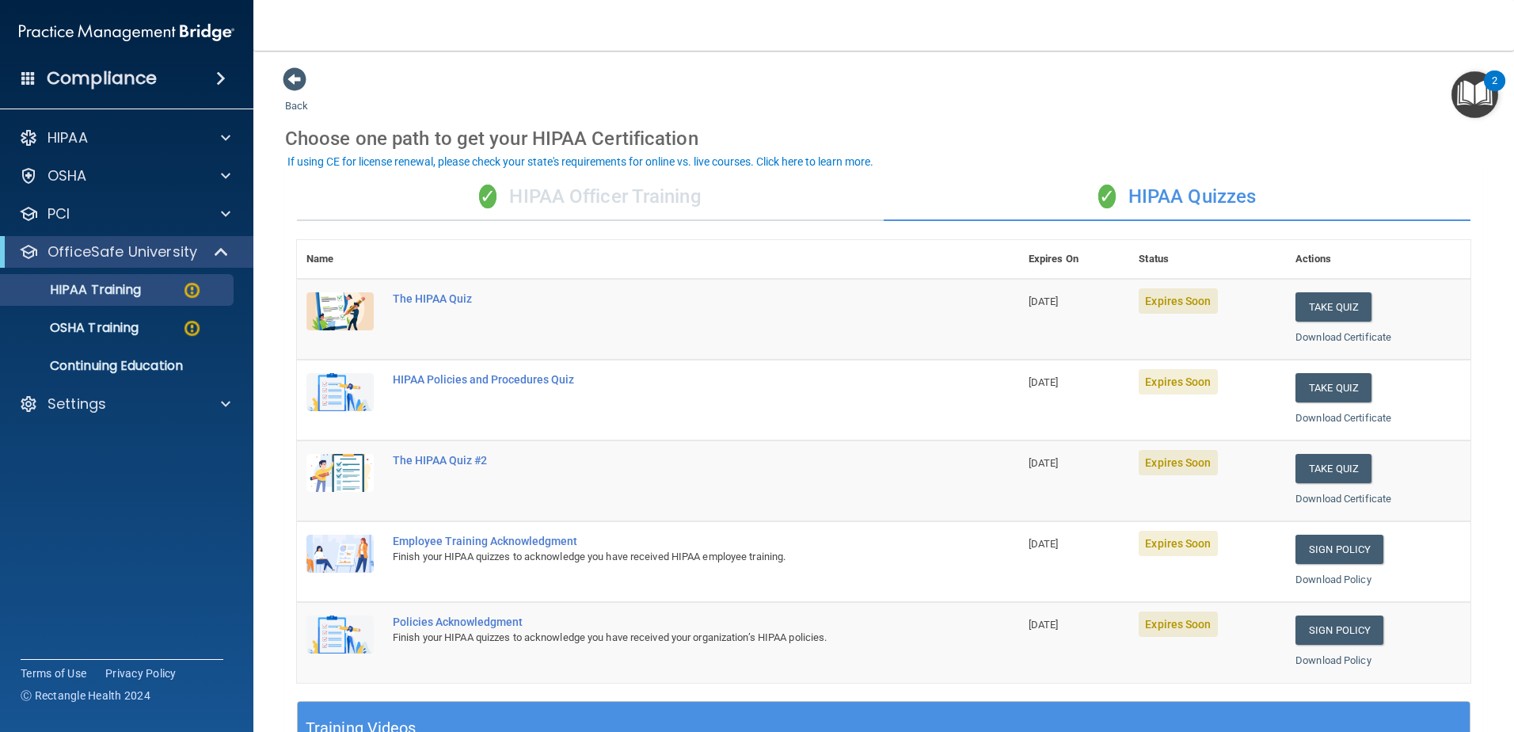
click at [586, 199] on div "✓ HIPAA Officer Training" at bounding box center [590, 197] width 587 height 48
